Goal: Transaction & Acquisition: Book appointment/travel/reservation

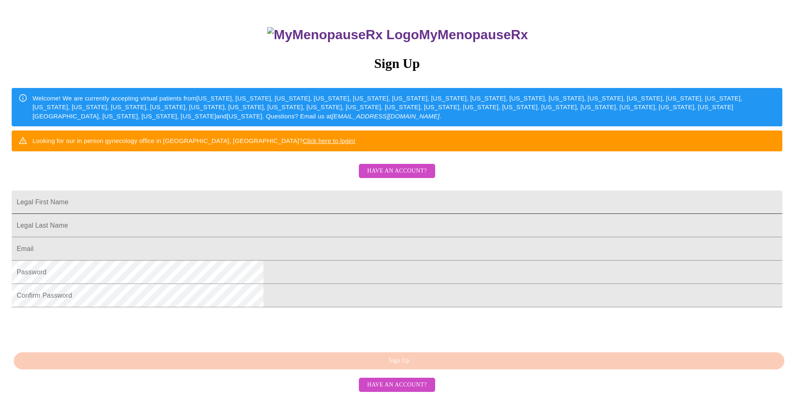
scroll to position [83, 0]
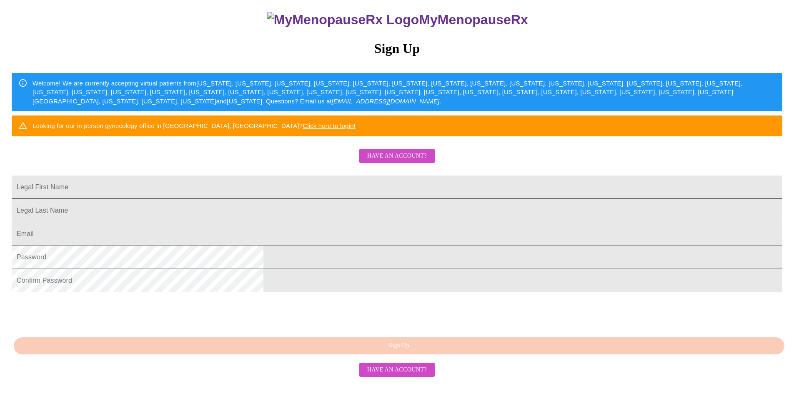
click at [386, 199] on input "Legal First Name" at bounding box center [397, 186] width 770 height 23
type input "[PERSON_NAME]"
type input "[EMAIL_ADDRESS][DOMAIN_NAME]"
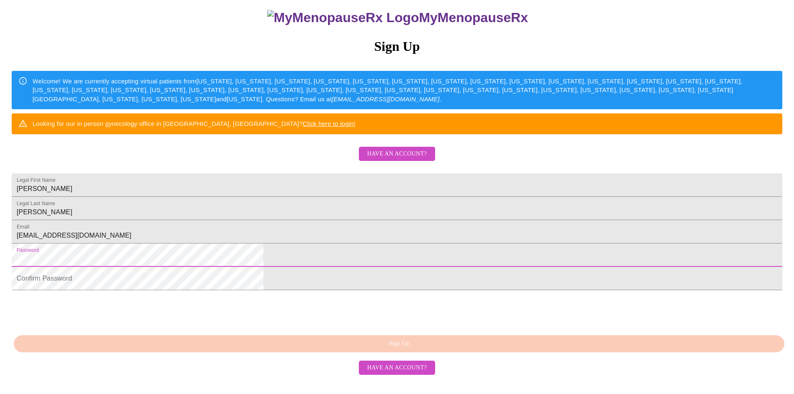
scroll to position [144, 0]
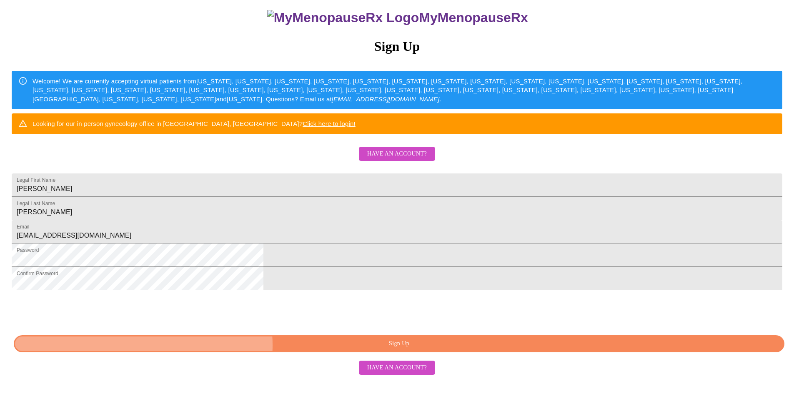
click at [403, 349] on span "Sign Up" at bounding box center [398, 343] width 751 height 10
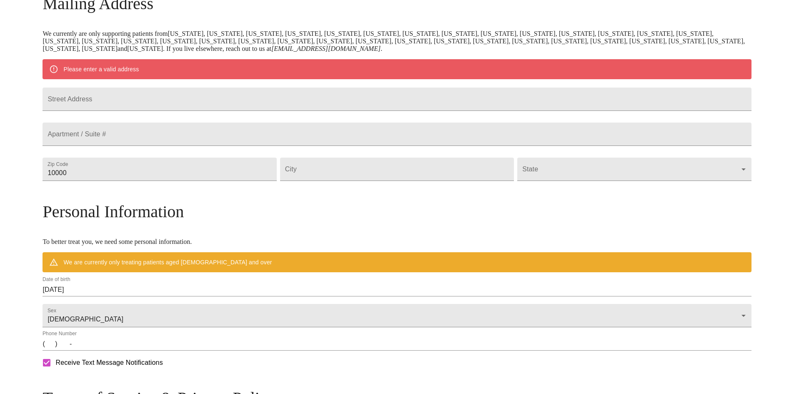
scroll to position [111, 0]
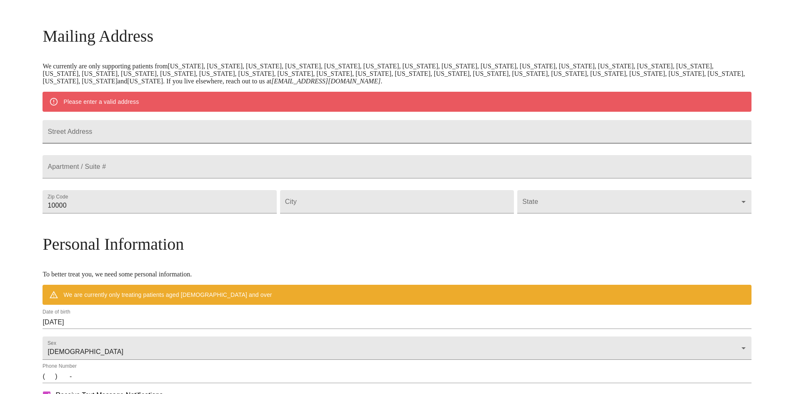
click at [340, 140] on input "Street Address" at bounding box center [396, 131] width 708 height 23
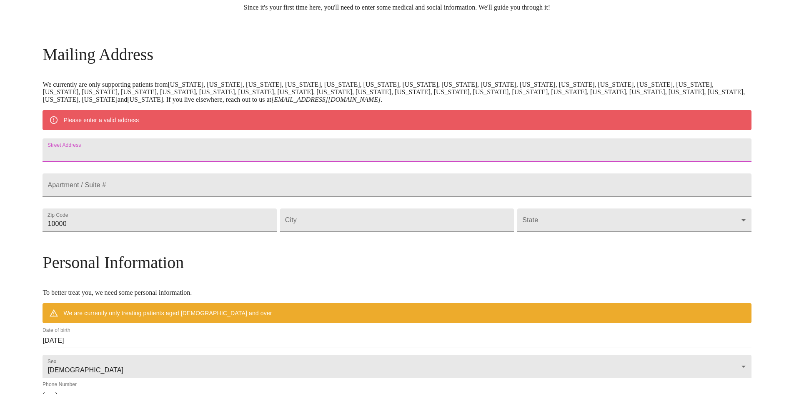
scroll to position [78, 0]
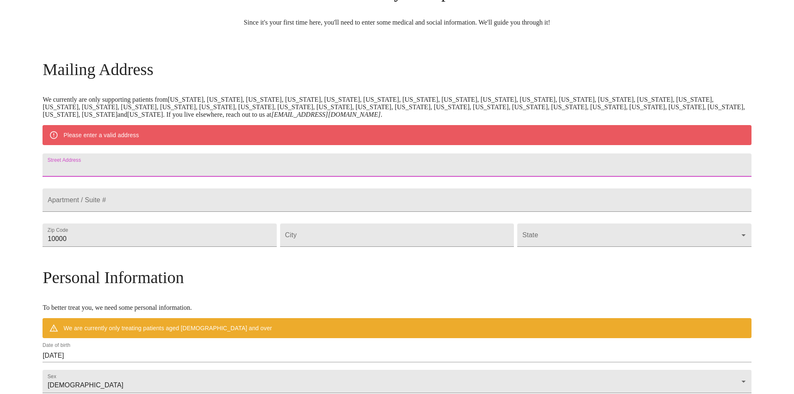
click at [223, 164] on input "Street Address" at bounding box center [396, 164] width 708 height 23
type input "[STREET_ADDRESS]"
click at [247, 247] on input "10000" at bounding box center [159, 234] width 234 height 23
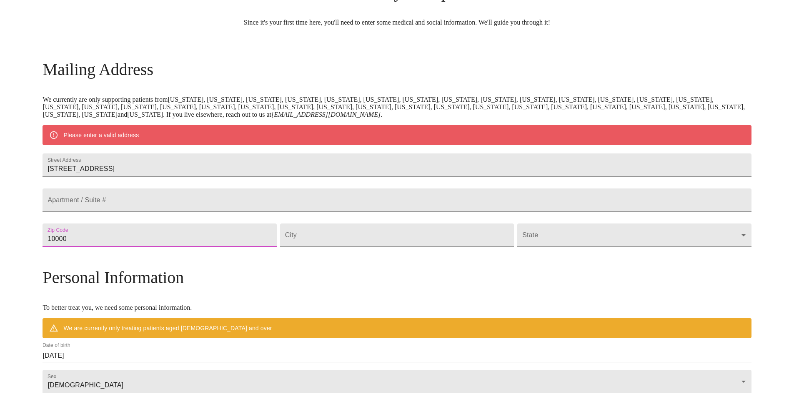
click at [247, 247] on input "10000" at bounding box center [159, 234] width 234 height 23
drag, startPoint x: 243, startPoint y: 258, endPoint x: 140, endPoint y: 251, distance: 103.5
click at [140, 247] on input "10000" at bounding box center [159, 234] width 234 height 23
type input "1"
type input "33462"
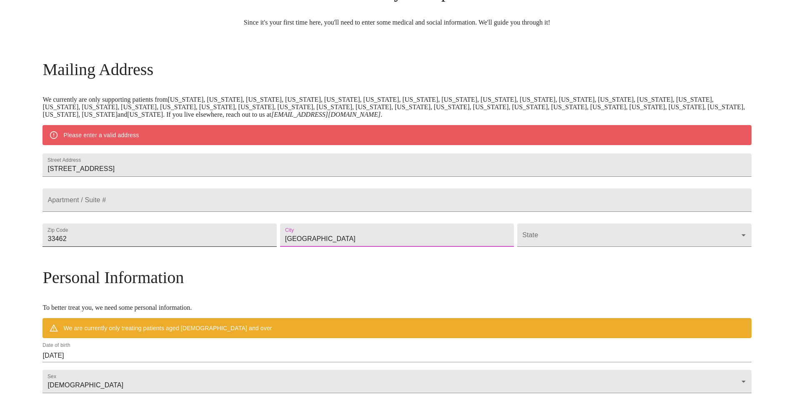
type input "[GEOGRAPHIC_DATA]"
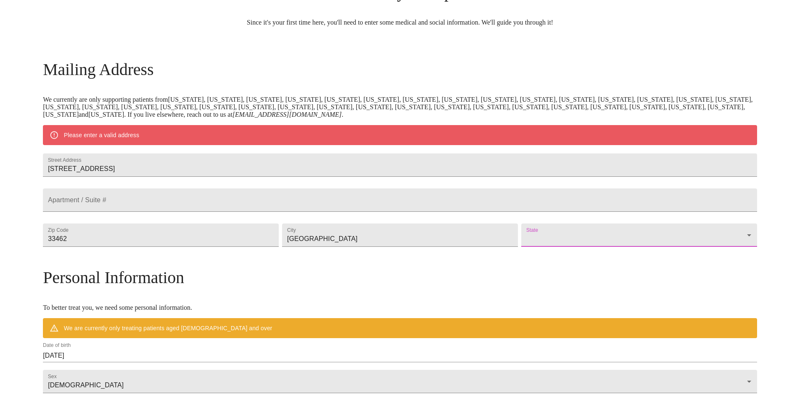
click at [517, 262] on body "MyMenopauseRx Welcome to MyMenopauseRx Since it's your first time here, you'll …" at bounding box center [399, 249] width 793 height 649
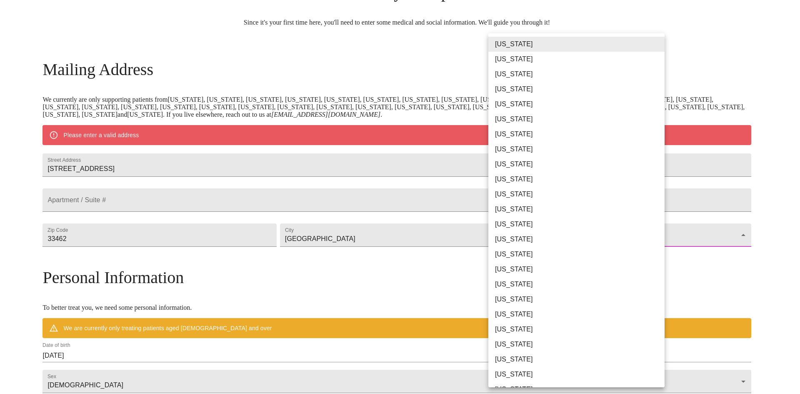
click at [509, 166] on li "[US_STATE]" at bounding box center [579, 164] width 182 height 15
type input "[US_STATE]"
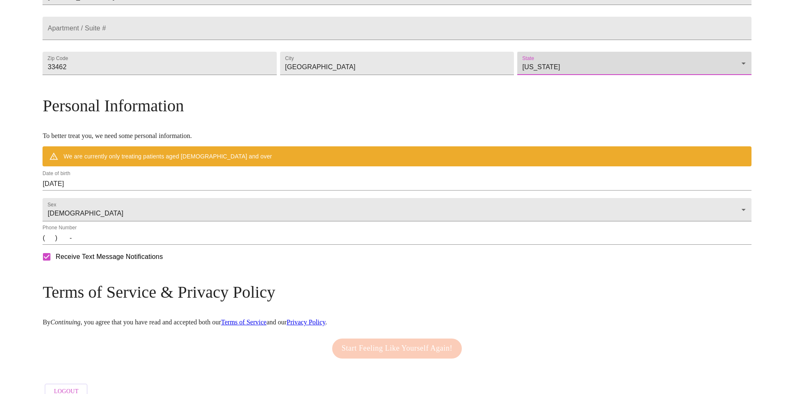
scroll to position [245, 0]
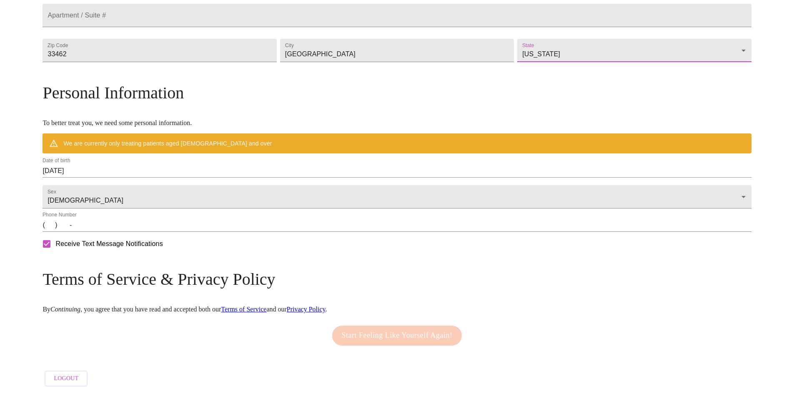
click at [136, 232] on input "(   )    -" at bounding box center [396, 224] width 708 height 13
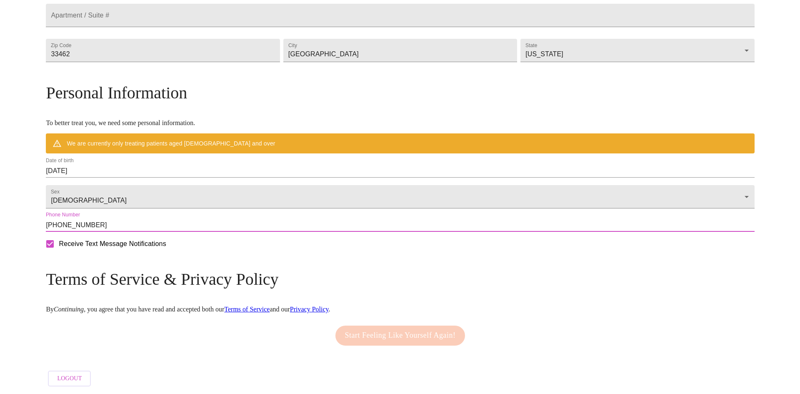
scroll to position [262, 0]
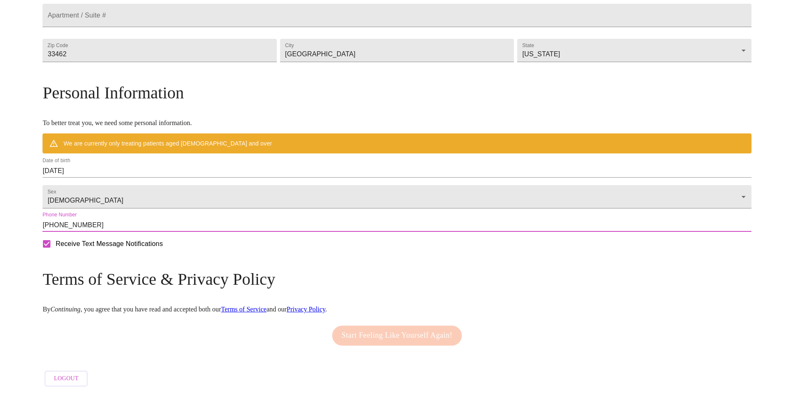
type input "[PHONE_NUMBER]"
click at [463, 254] on div "Receive Text Message Notifications" at bounding box center [396, 243] width 711 height 21
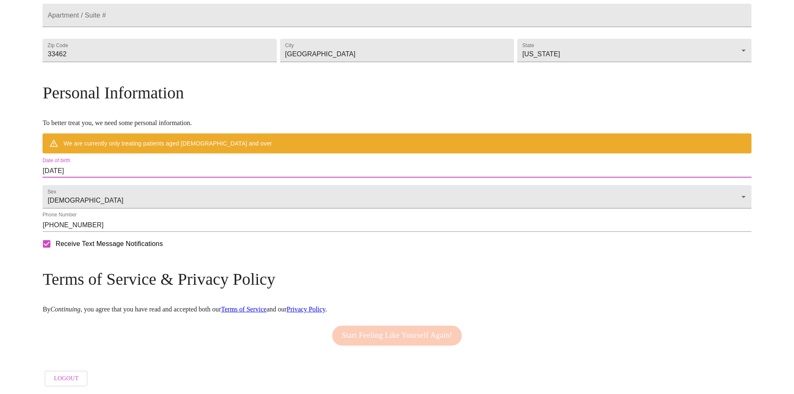
click at [167, 164] on input "[DATE]" at bounding box center [396, 170] width 708 height 13
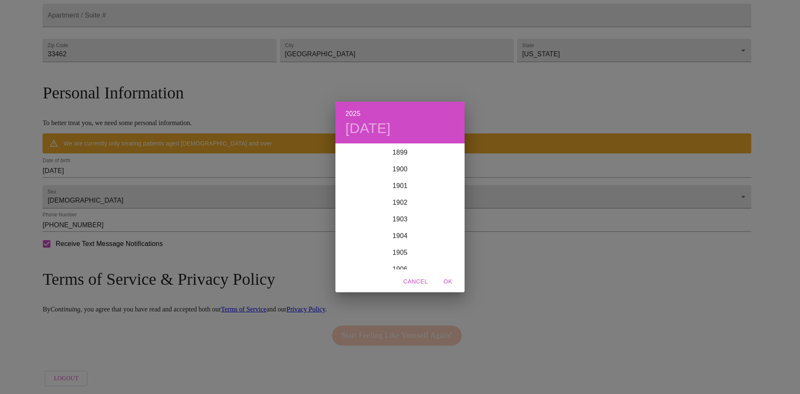
scroll to position [2049, 0]
click at [165, 162] on div "2025 [DATE] 1900 1901 1902 1903 1904 1905 1906 1907 1908 1909 1910 1911 1912 19…" at bounding box center [400, 197] width 800 height 394
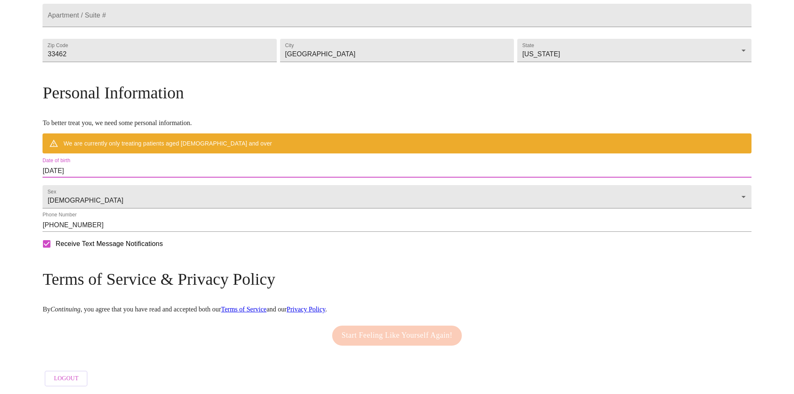
drag, startPoint x: 170, startPoint y: 165, endPoint x: 67, endPoint y: 149, distance: 105.0
click at [67, 149] on div "MyMenopauseRx Welcome to MyMenopauseRx Since it's your first time here, you'll …" at bounding box center [396, 77] width 708 height 625
click at [149, 168] on input "[DATE]" at bounding box center [396, 170] width 708 height 13
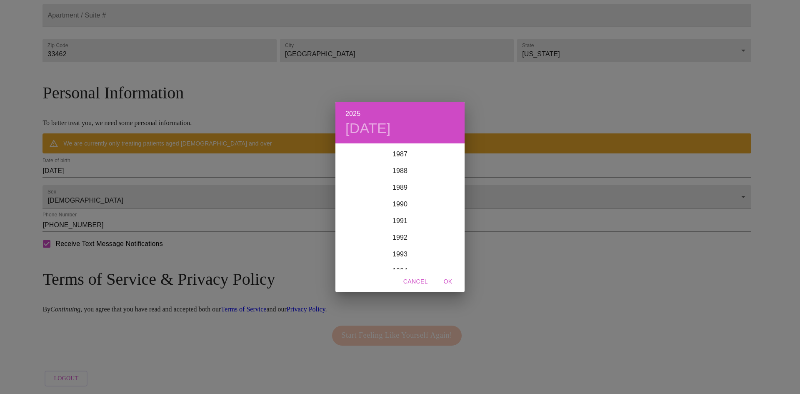
scroll to position [1341, 0]
click at [402, 158] on div "1980" at bounding box center [399, 160] width 129 height 17
click at [446, 221] on div "Sep" at bounding box center [443, 222] width 43 height 31
click at [385, 217] on p "16" at bounding box center [383, 217] width 7 height 8
click at [449, 274] on button "OK" at bounding box center [447, 281] width 27 height 15
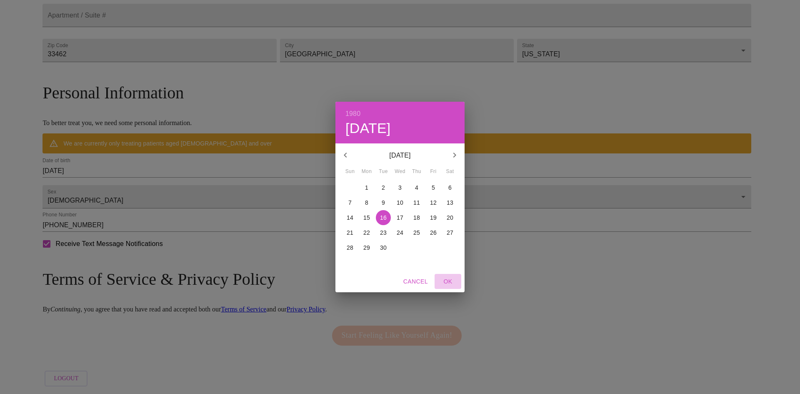
type input "[DATE]"
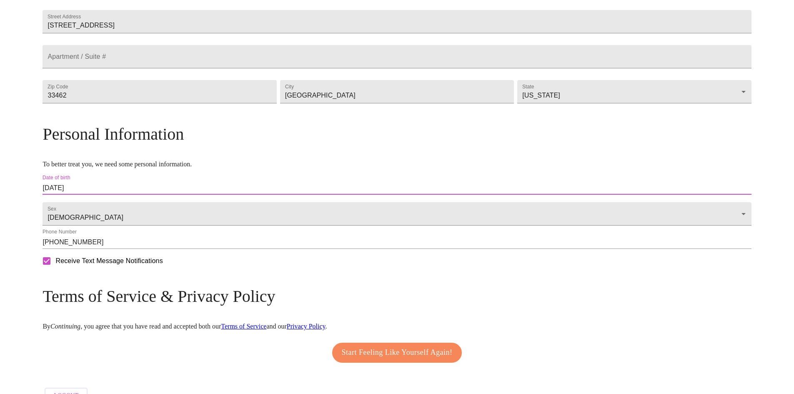
scroll to position [238, 0]
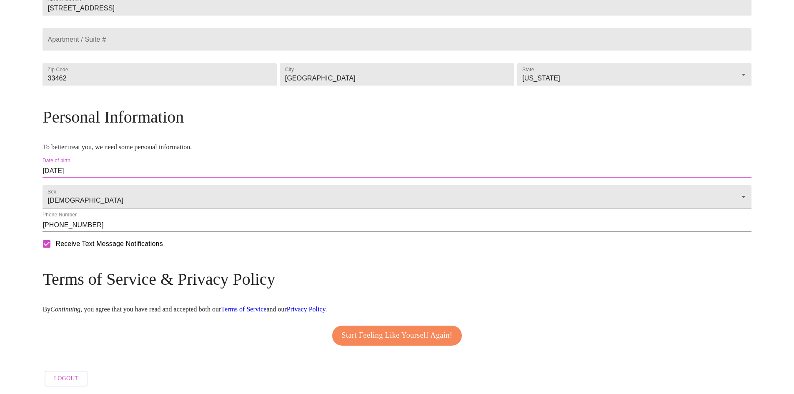
click at [405, 329] on span "Start Feeling Like Yourself Again!" at bounding box center [397, 335] width 111 height 13
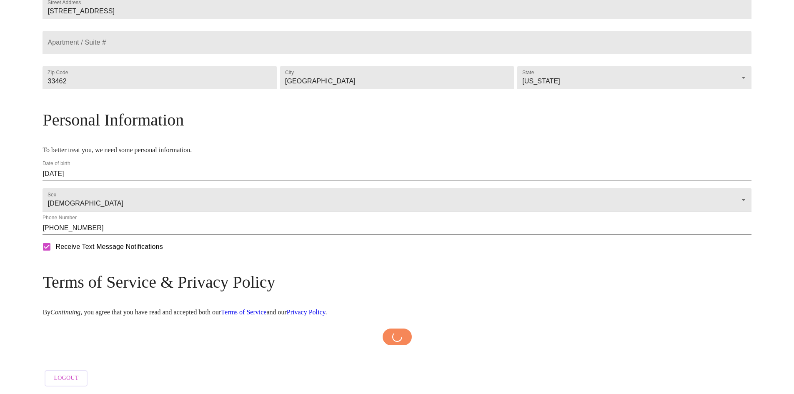
scroll to position [235, 0]
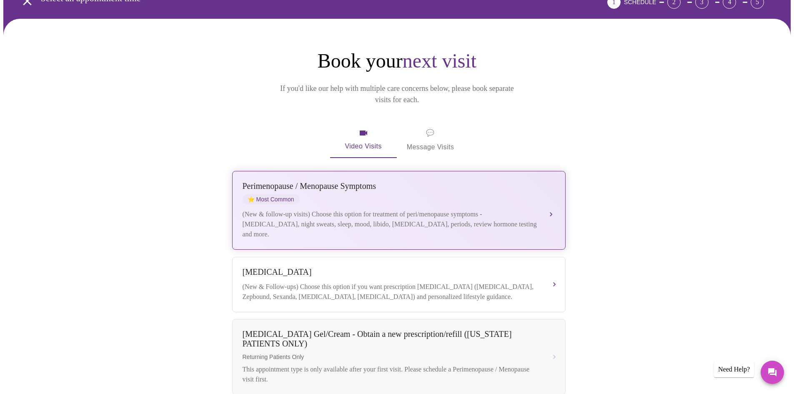
scroll to position [46, 0]
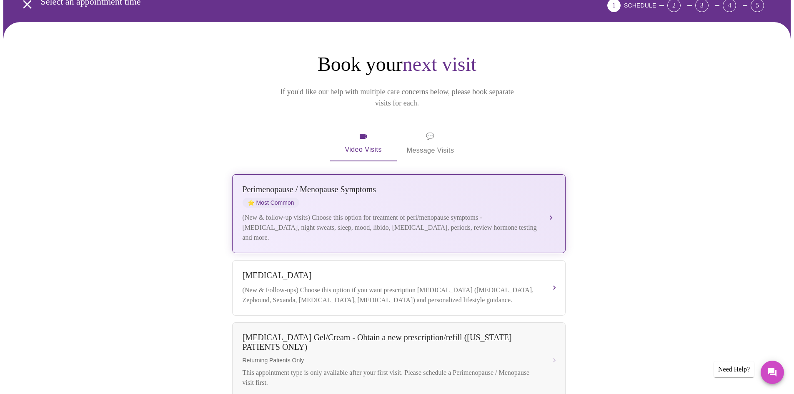
click at [439, 212] on div "(New & follow-up visits) Choose this option for treatment of peri/menopause sym…" at bounding box center [390, 227] width 296 height 30
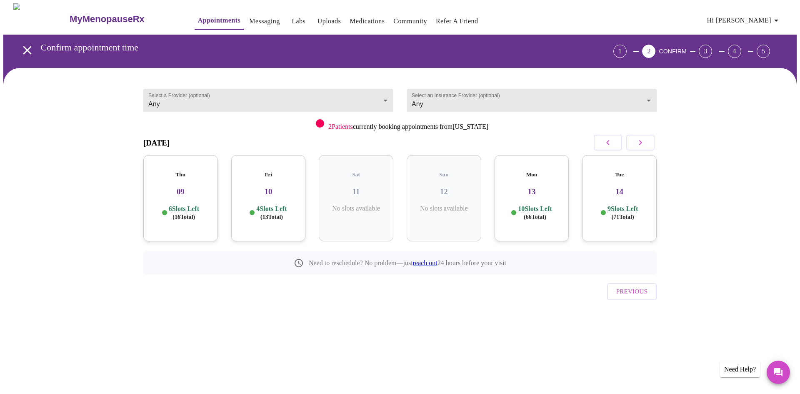
click at [524, 205] on p "10 Slots Left ( 66 Total)" at bounding box center [535, 213] width 34 height 16
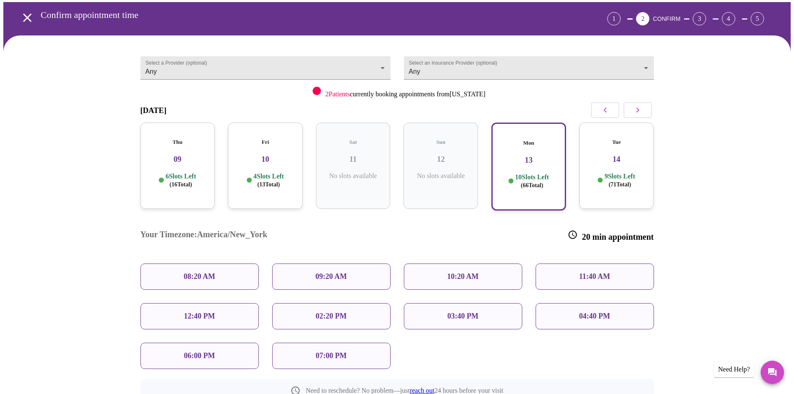
scroll to position [83, 0]
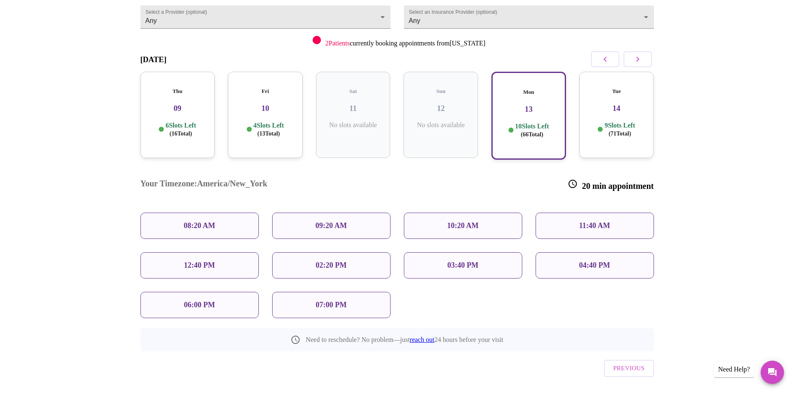
click at [562, 212] on div "11:40 AM" at bounding box center [594, 225] width 118 height 26
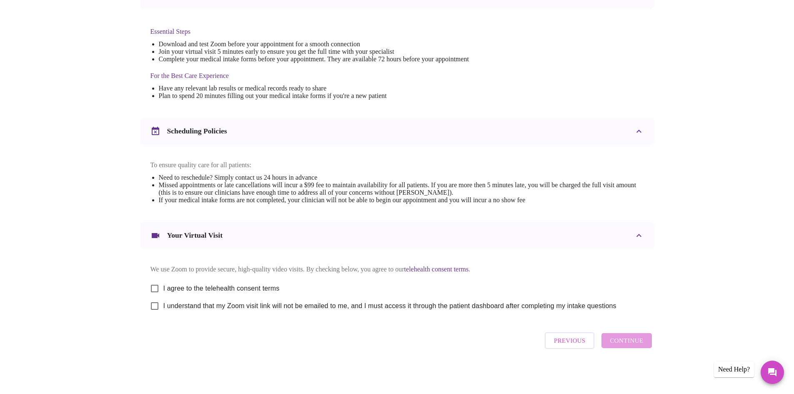
scroll to position [210, 0]
click at [155, 284] on input "I agree to the telehealth consent terms" at bounding box center [154, 287] width 17 height 17
checkbox input "true"
click at [153, 304] on input "I understand that my Zoom visit link will not be emailed to me, and I must acce…" at bounding box center [154, 305] width 17 height 17
checkbox input "true"
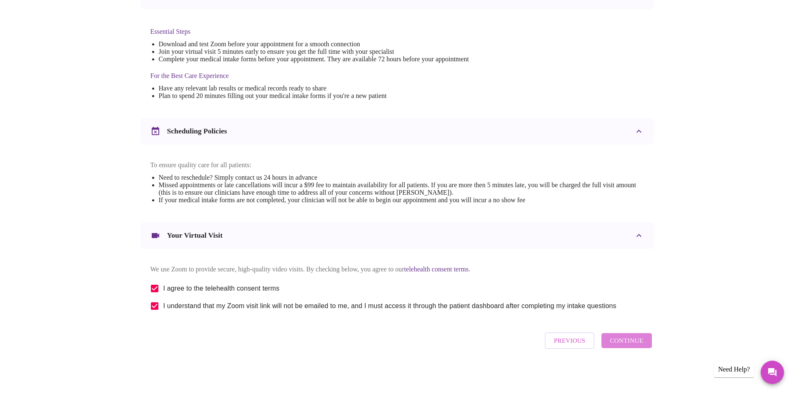
click at [649, 346] on button "Continue" at bounding box center [626, 340] width 50 height 15
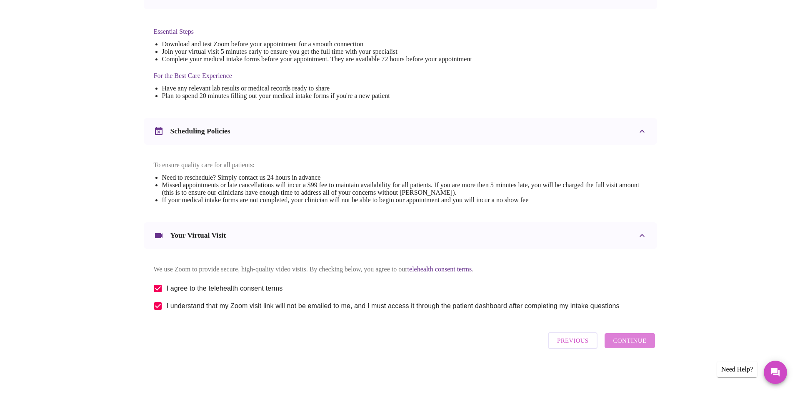
scroll to position [0, 0]
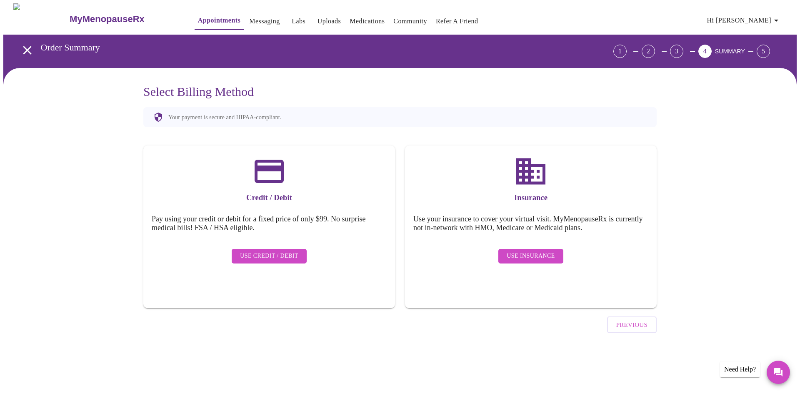
click at [539, 251] on span "Use Insurance" at bounding box center [531, 256] width 48 height 10
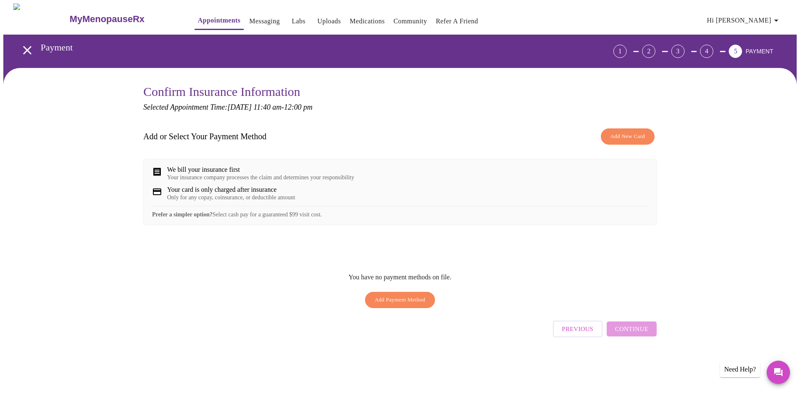
click at [253, 178] on div "Your insurance company processes the claim and determines your responsibility" at bounding box center [260, 177] width 187 height 7
click at [397, 304] on span "Add Payment Method" at bounding box center [399, 300] width 51 height 10
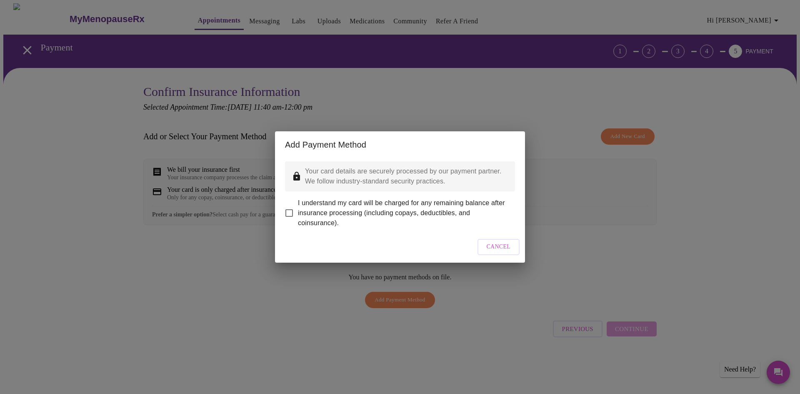
click at [291, 207] on input "I understand my card will be charged for any remaining balance after insurance …" at bounding box center [288, 212] width 17 height 17
checkbox input "true"
